Goal: Task Accomplishment & Management: Complete application form

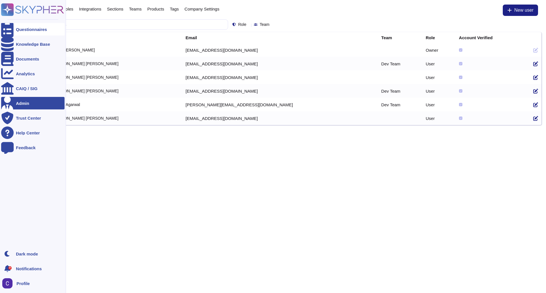
click at [18, 30] on div "Questionnaires" at bounding box center [31, 29] width 31 height 4
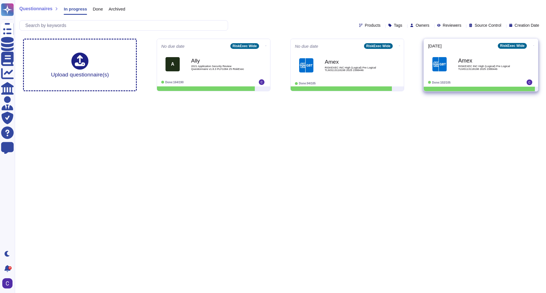
click at [468, 58] on b "Amex" at bounding box center [486, 60] width 57 height 5
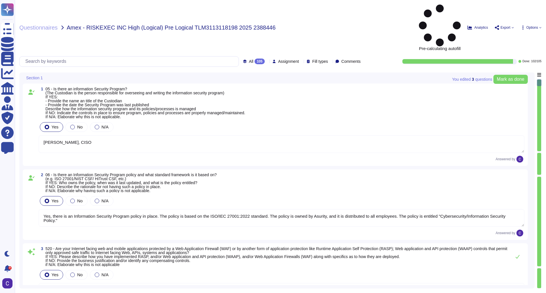
type textarea "[PERSON_NAME], CISO"
type textarea "Yes, there is an Information Security Program policy in place. The policy is ba…"
type textarea "Yes, our Internet-facing web applications are protected by Web Application Fire…"
type textarea "Yes, there is a Data Governance and Classification Policy in place at RiskExec.…"
type textarea "Yes, our organization has a Security Incident Management policy, which is outli…"
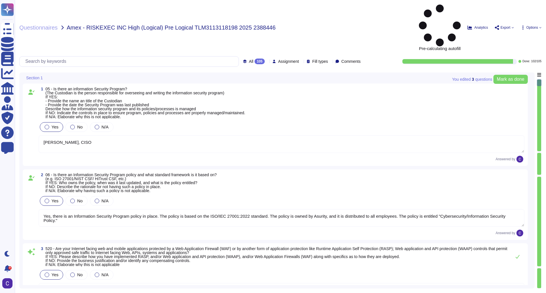
click at [539, 151] on div at bounding box center [539, 152] width 4 height 2
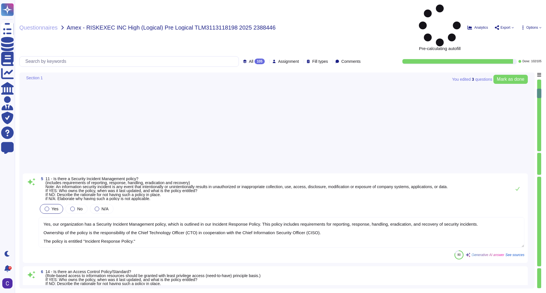
type textarea "Yes, there is an Information Security Operations policy. - Ownership: The polic…"
type textarea "Yes, we have a Data Loss Prevention (DLP) process in place, supported by variou…"
type textarea "Yes, our organization has a comprehensive Threat Intelligence process. The poli…"
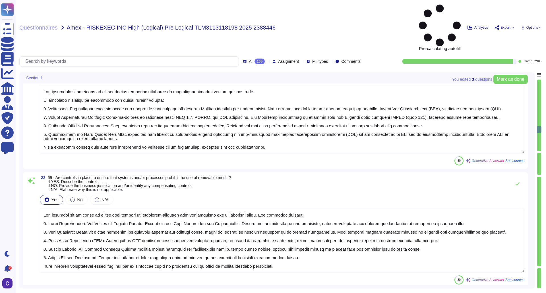
type textarea "Yes, controls are in place to ensure that systems and processes prohibit the un…"
type textarea "Yes, our organization has a documented Incident Response Policy that outlines o…"
type textarea "Yes, there is an Access Control Standard in place, specifically outlined in the…"
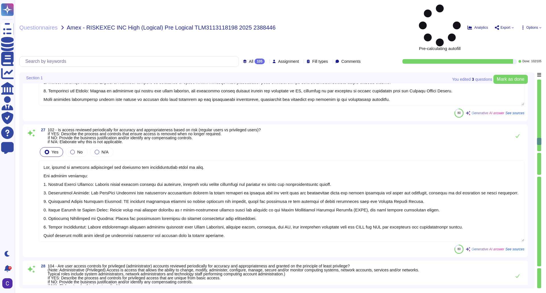
type textarea "Yes, there are defined rules and principles for assigning access to information…"
type textarea "Yes, there are controls in place that ensure access to information is approved …"
type textarea "Yes, access is reviewed periodically for accuracy and appropriateness based on …"
type textarea "Yes, user access controls for privileged accounts are reviewed periodically for…"
type textarea "Yes, the strength of the authentication selected and implemented is proportiona…"
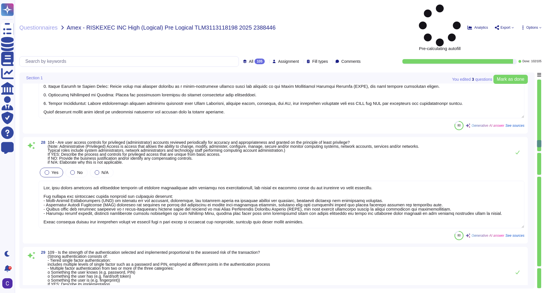
type textarea "Yes, segregation of duties is documented. The documentation includes the author…"
type textarea "Yes, the process that identifies the controls in place to effectively manage ID…"
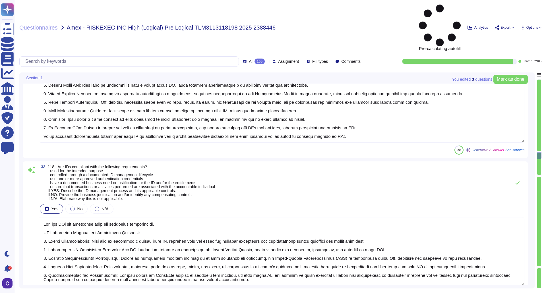
type textarea "Yes, each user ID is associated with a single accountable individual, ensuring …"
type textarea "Yes, our IDs are compliant with the specified requirements. ID Management Proce…"
type textarea "Yes, User IDs are compliant with the specified requirements. ID Management Proc…"
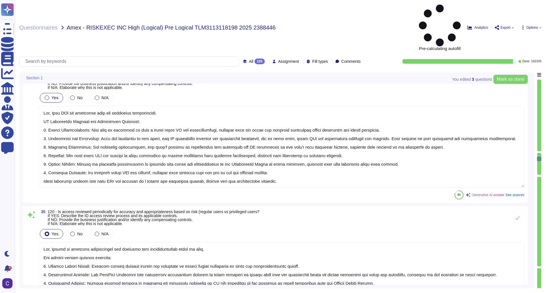
type textarea "Yes, access is reviewed periodically for accuracy and appropriateness based on …"
type textarea "Yes, Service IDs comply with the lifecycle management requirements. - Service I…"
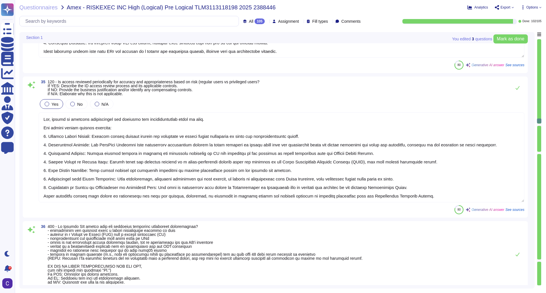
type textarea "Yes, Computer IDs are compliant with the requirements. Process controls include…"
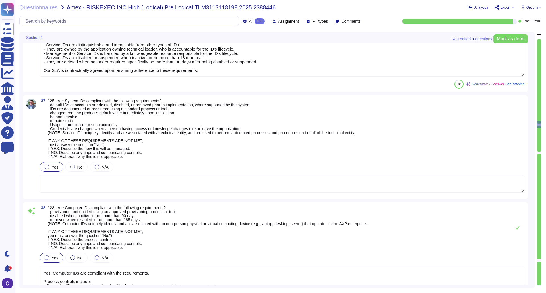
type textarea "Yes, controls are in place to effectively manage passwords for employee-facing …"
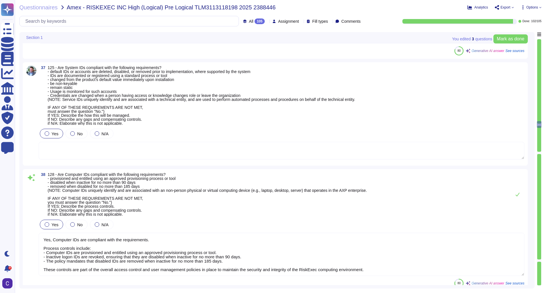
scroll to position [3949, 0]
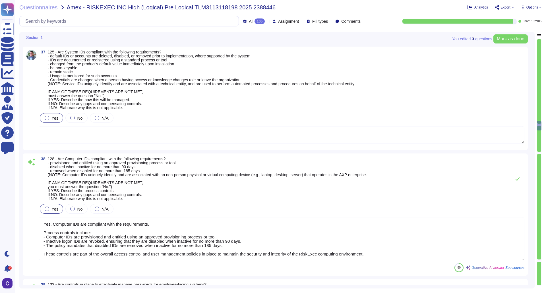
type textarea "Yes, there are controls in place to ensure that authentication credentials are …"
click at [289, 20] on div "Assignment" at bounding box center [286, 21] width 29 height 4
click at [281, 63] on span "[PERSON_NAME]" at bounding box center [311, 63] width 71 height 4
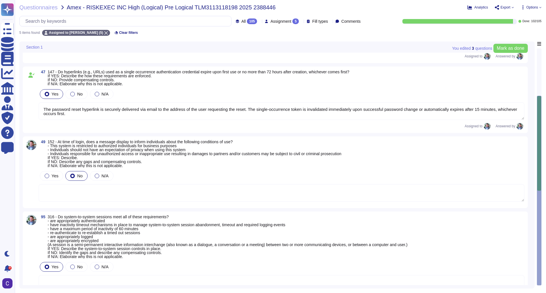
type textarea "Expiry Policy: The credential expires upon first use or after 15 minutes, which…"
type textarea "The password reset hyperlink is securely delivered via email to the address of …"
click at [246, 24] on div "All 105 Assignment 5 Fill types Comments" at bounding box center [190, 21] width 343 height 11
click at [259, 22] on icon at bounding box center [259, 22] width 0 height 0
click at [245, 48] on div "To do 3" at bounding box center [251, 50] width 46 height 6
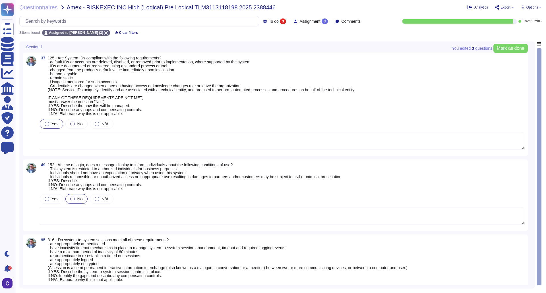
click at [119, 147] on textarea at bounding box center [281, 141] width 485 height 18
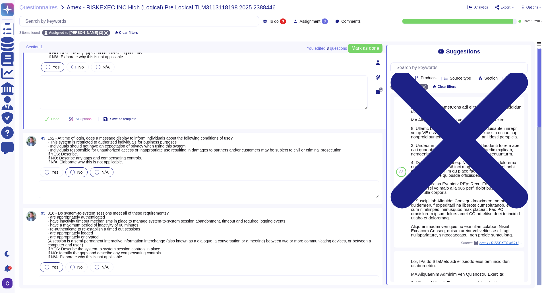
scroll to position [71, 0]
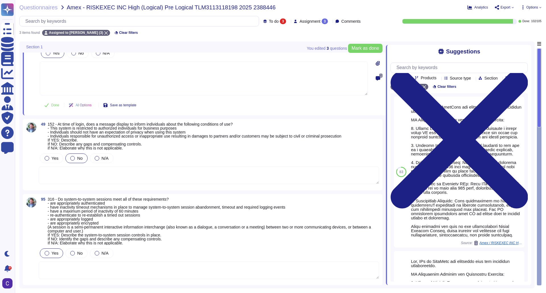
click at [127, 170] on textarea at bounding box center [209, 176] width 340 height 18
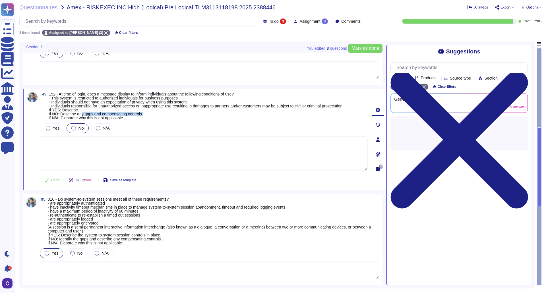
drag, startPoint x: 82, startPoint y: 111, endPoint x: 151, endPoint y: 113, distance: 69.1
click at [151, 113] on span "152 - At time of login, does a message display to inform individuals about the …" at bounding box center [196, 106] width 294 height 28
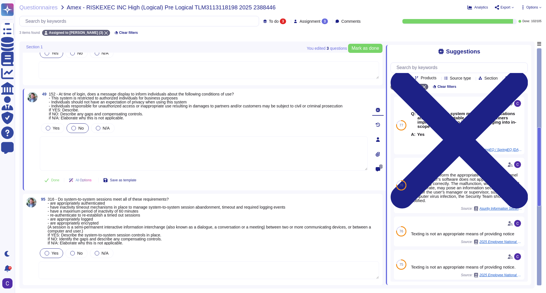
click at [150, 158] on textarea at bounding box center [204, 153] width 328 height 34
click at [158, 264] on textarea at bounding box center [209, 270] width 340 height 18
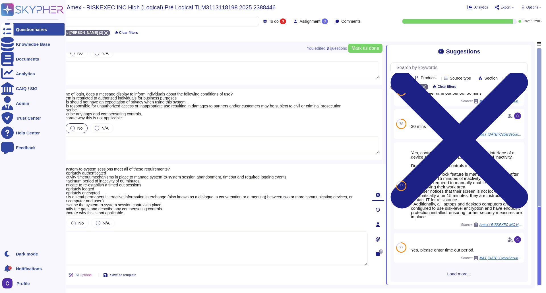
click at [9, 28] on icon at bounding box center [7, 29] width 13 height 17
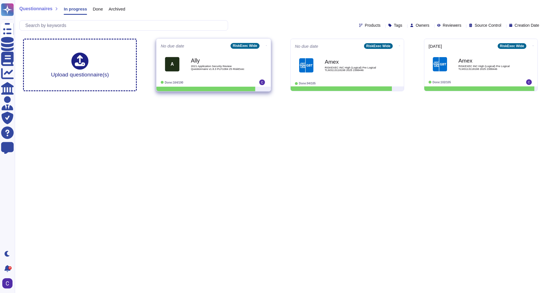
click at [208, 67] on span "2021 Application Security Review Questionnaire v1.8.3 PLF1084 25 RiskExec" at bounding box center [219, 67] width 57 height 5
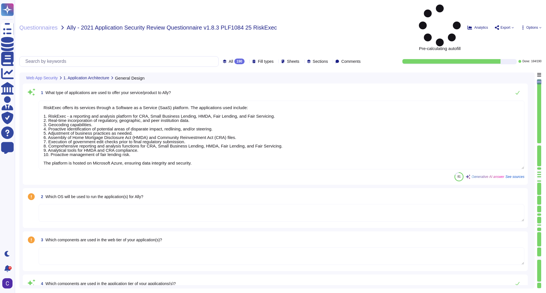
type textarea "RiskExec offers its services through a Software as a Service (SaaS) platform. T…"
type textarea "The application tier of RiskExec's platform utilizes the following components: …"
type textarea "The database tier of our application utilizes the following components: Microso…"
type textarea "The application will be hosted on Microsoft Azure, specifically in the [GEOGRAP…"
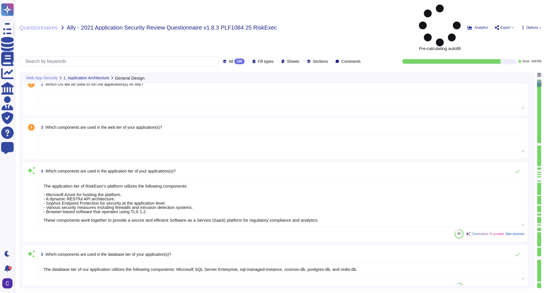
scroll to position [114, 0]
type textarea "Users will access the application through unique usernames and passwords. RiskE…"
type textarea "Ally users will authenticate to the application using Microsoft Active Director…"
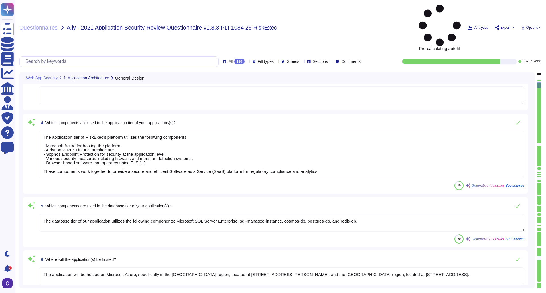
type textarea "The minimum password length enforced by the application is 9 characters."
type textarea "At RiskExec, the enforced password complexity options include the following: 1.…"
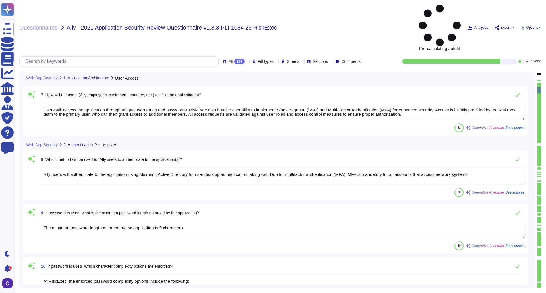
type textarea "Passwords must be changed regularly, with an expiration period of 90 days. User…"
type textarea "Passwords are [SECURITY_DATA] stored using the RFC 2898 hashing method with a 1…"
type textarea "Passwords are stored securely using the RFC 2898 method with a 128-bit salt, en…"
type textarea "Initial/temporary passwords are [SECURITY_DATA] separately from account informa…"
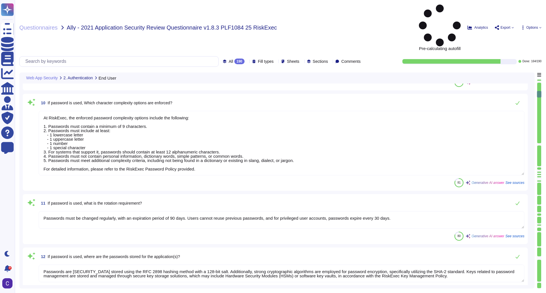
type textarea "Users are automatically prompted to manually change their password at the next …"
type textarea "The maximum number of failed login attempts before the user account is locked o…"
type textarea "Control Policy, and all inactive logon IDs are revoked."
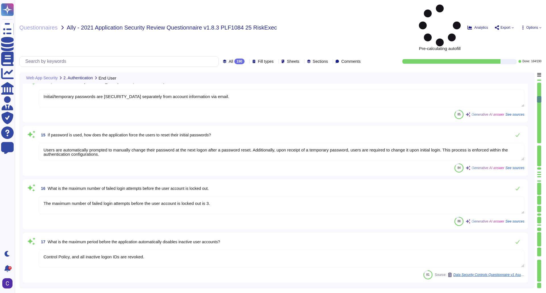
type textarea "N/A"
type textarea "The minimum password length enforced by the application is 9 characters."
type textarea "At RiskExec, the enforced password complexity options include the following: 1.…"
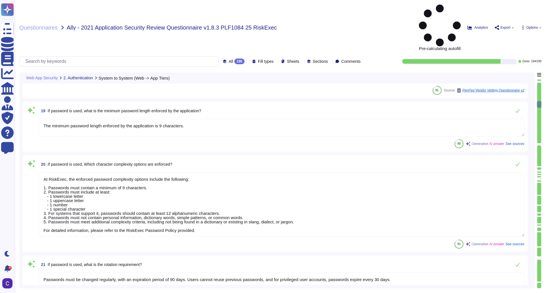
type textarea "Passwords must be changed regularly, with an expiration period of 90 days. User…"
type textarea "Passwords are [SECURITY_DATA] stored using the RFC 2898 hashing method with a 1…"
type textarea "Passwords are stored securely using the RFC 2898 method with a 128-bit salt, en…"
type textarea "N/A"
type textarea "The minimum password length enforced by the application is 9 characters."
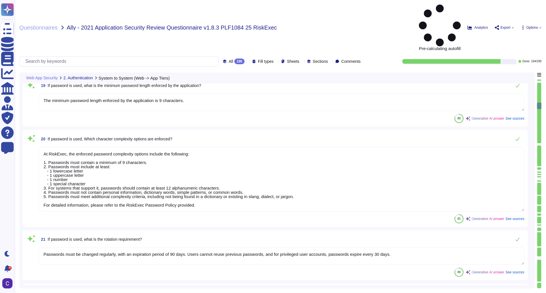
type textarea "At RiskExec, the enforced password complexity options include the following: 1.…"
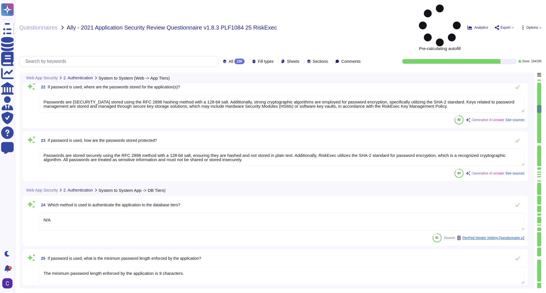
type textarea "Passwords must be changed regularly, with an expiration period of 90 days. User…"
type textarea "Passwords are [SECURITY_DATA] stored using the RFC 2898 hashing method with a 1…"
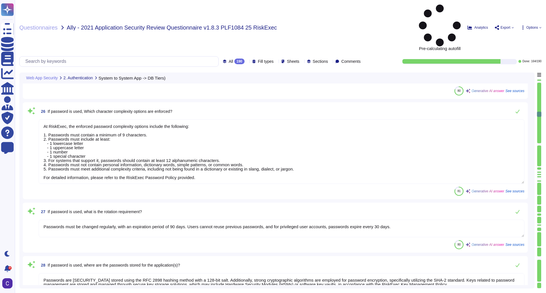
type textarea "Passwords are stored securely using the RFC 2898 method with a 128-bit salt, en…"
type textarea "The application API uses authentication based on a user-generated public/privat…"
type textarea "The minimum password length enforced by the application is 9 characters."
type textarea "At RiskExec, the enforced password complexity options include the following: 1.…"
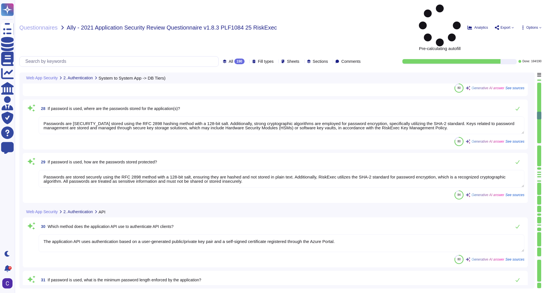
type textarea "Passwords must be changed regularly, with an expiration period of 90 days. User…"
type textarea "Passwords are [SECURITY_DATA] stored using the RFC 2898 hashing method with a 1…"
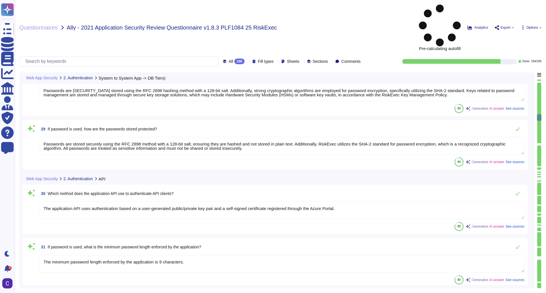
type textarea "Passwords are stored securely using the RFC 2898 method with a 128-bit salt, en…"
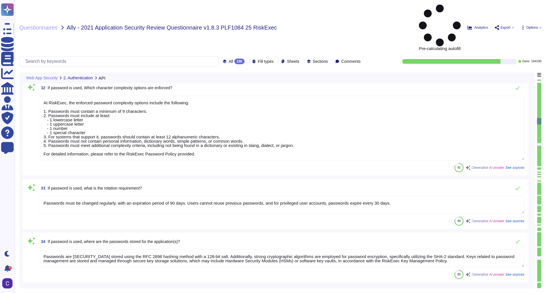
type textarea "User entitlements are managed primarily by the primary user, who is set up by R…"
type textarea "Entitlements will be hosted/stored on Microsoft Azure."
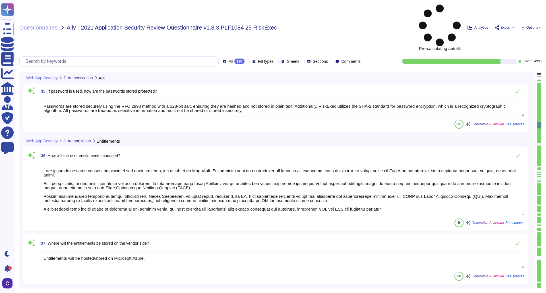
type textarea "The application is hosted on Microsoft Azure."
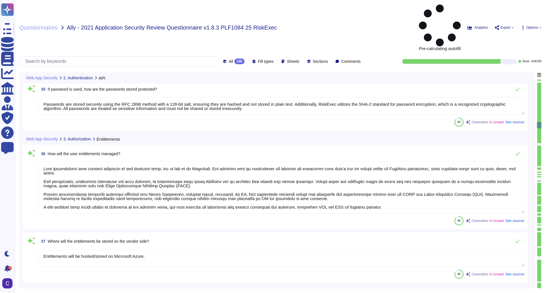
type textarea "Primary user, read, write, admin"
type textarea "The least privilege principle and segregation of duties are implemented for the…"
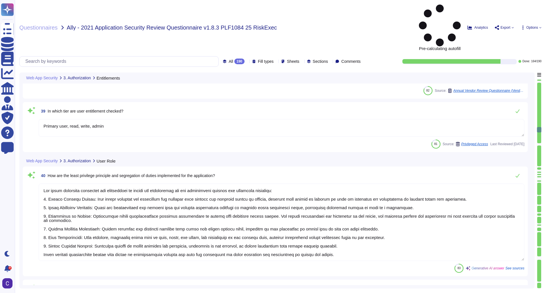
type textarea "Yes, Read-Only - read only privileges Write - add application, batch edit, impo…"
type textarea "The IT department will provision and deprovision the end users. IT initiates th…"
type textarea "RiskExec conducts regular access reviews, including quarterly access control re…"
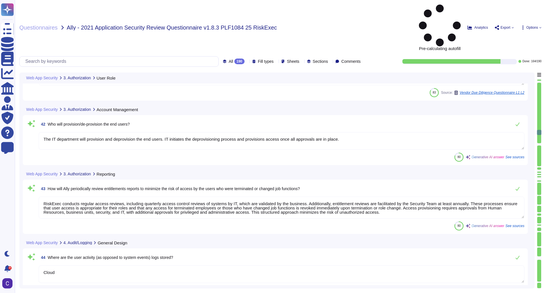
type textarea "Cloud"
type textarea "- A SIEM solution is employed to consolidate log details, including timestamps,…"
type textarea "The application logs the following user activities: 1. User log-in and log-out …"
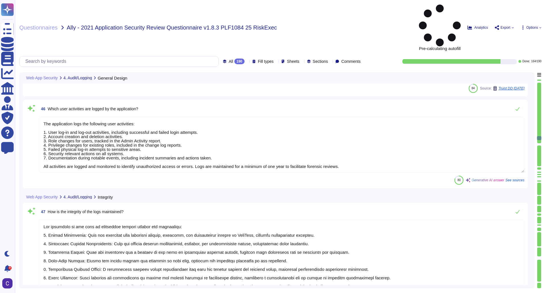
type textarea "The integrity of the logs is maintained through several key mechanisms: 1. Secu…"
type textarea "Must not contain personal information such as birthdates, addresses, phone numb…"
type textarea "The log retention policy at RiskExec specifies that logs are maintained for a m…"
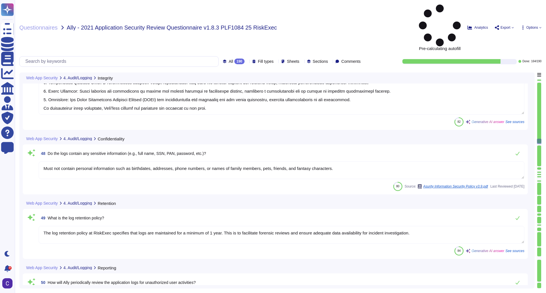
type textarea "Ally will periodically review the application logs for unauthorized user activi…"
type textarea "Our application employs secure coding standards that include input validation a…"
type textarea "Our Secure Software Development Life Cycle (SSDLC) incorporates robust applicat…"
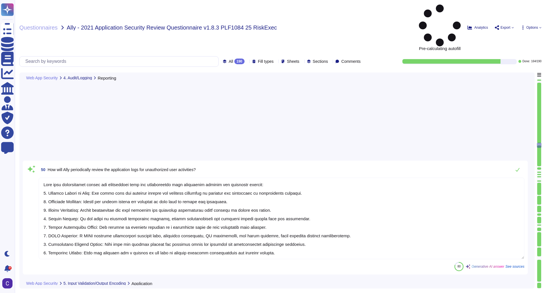
scroll to position [3155, 0]
type textarea "To minimize the risk from attacks that alter database queries to gain unauthori…"
type textarea "- Regulatory edit checks - Enhanced edit checks (RE checks to identify data qua…"
type textarea "n/a"
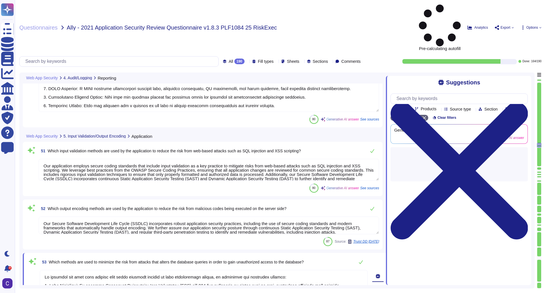
click at [319, 217] on textarea "Our Secure Software Development Life Cycle (SSDLC) incorporates robust applicat…" at bounding box center [209, 226] width 340 height 18
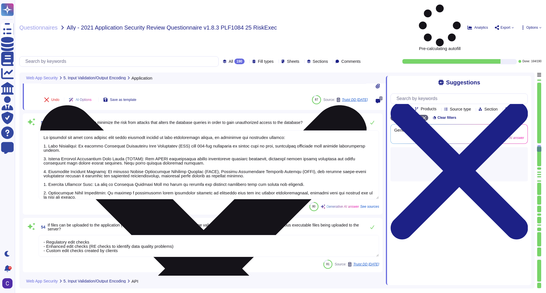
type textarea "Our Secure Software Development Life Cycle (SSDLC) incorporates robust applicat…"
type textarea "To minimize the risk from attacks that alter database queries to gain unauthori…"
type textarea "- Regulatory edit checks - Enhanced edit checks (RE checks to identify data qua…"
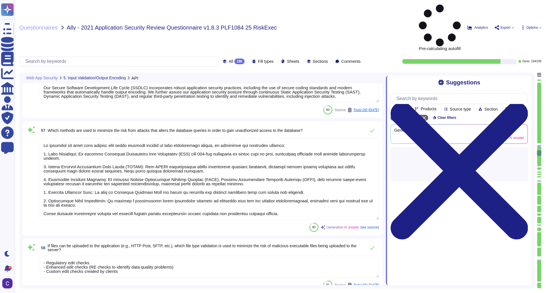
type textarea "The protocol used to encrypt the entire web session is TLS 1.2, along with HTTP…"
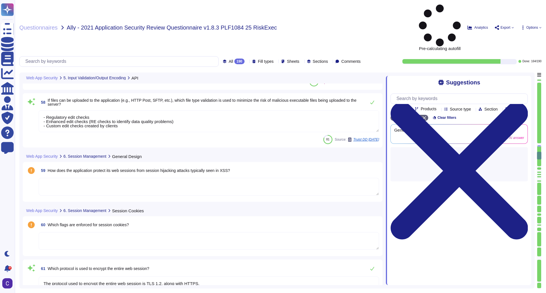
type textarea "The maximum idle session timeout on the client side is 30 minutes, after which …"
type textarea "The maximum absolute session timeout on the server side is 30 minutes. After 30…"
type textarea "Yes, the solution is scalable for multiple concurrent users."
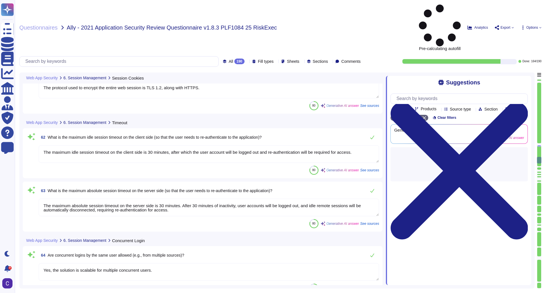
scroll to position [3922, 0]
type textarea "Quarterly"
type textarea "The application stores data in the [GEOGRAPHIC_DATA] region, located at [STREET…"
type textarea "The application segregates Ally's data from other customers' data by implementi…"
type textarea "Data at rest is protected using the following methods: 1. Microsoft Transparent…"
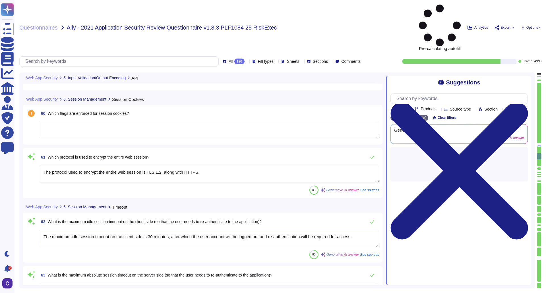
type textarea "To minimize the risk from attacks that alter database queries to gain unauthori…"
type textarea "- Regulatory edit checks - Enhanced edit checks (RE checks to identify data qua…"
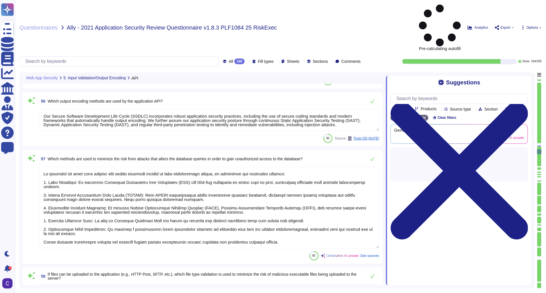
type textarea "n/a"
type textarea "Our Secure Software Development Life Cycle (SSDLC) incorporates robust applicat…"
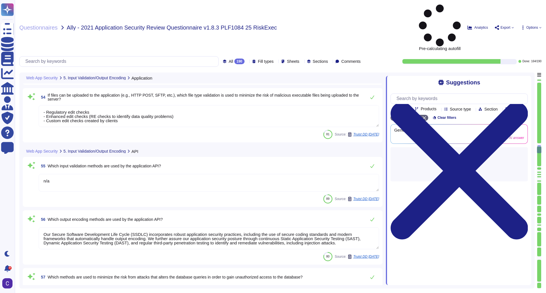
type textarea "Our Secure Software Development Life Cycle (SSDLC) incorporates robust applicat…"
type textarea "To minimize the risk from attacks that alter database queries to gain unauthori…"
type textarea "- Regulatory edit checks - Enhanced edit checks (RE checks to identify data qua…"
